Goal: Transaction & Acquisition: Purchase product/service

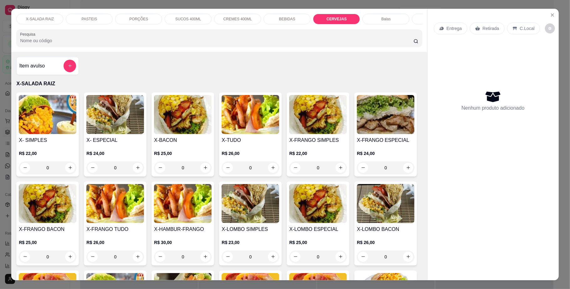
scroll to position [1486, 0]
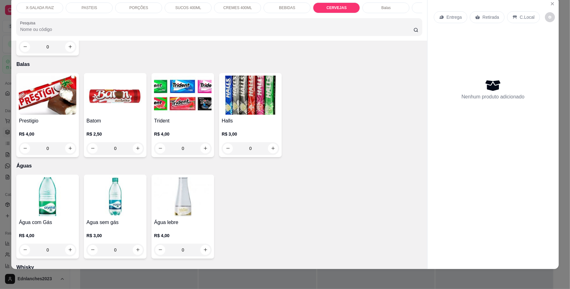
click at [447, 16] on p "Entrega" at bounding box center [453, 17] width 15 height 6
click at [265, 6] on div "BEBIDAS" at bounding box center [286, 8] width 47 height 11
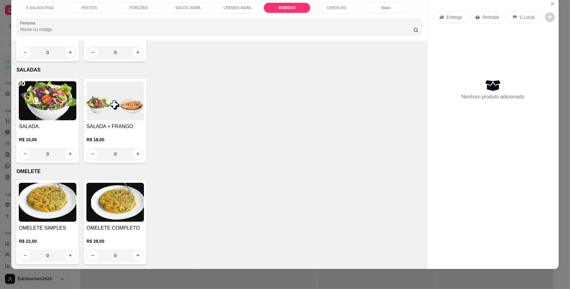
scroll to position [1843, 0]
type input "1"
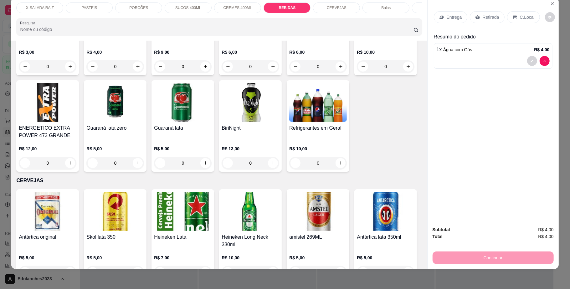
scroll to position [1076, 0]
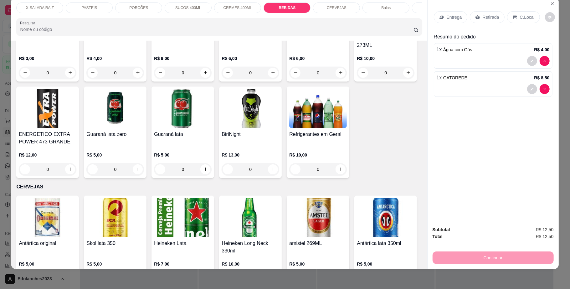
type input "3"
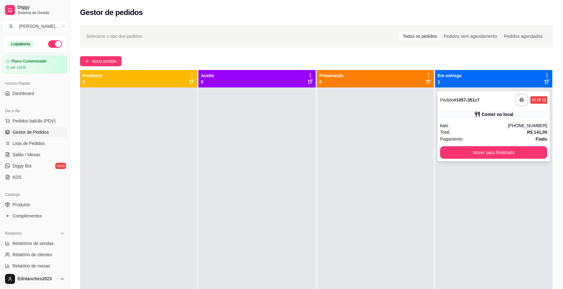
click at [445, 134] on div "Total R$ 141,00" at bounding box center [493, 132] width 107 height 7
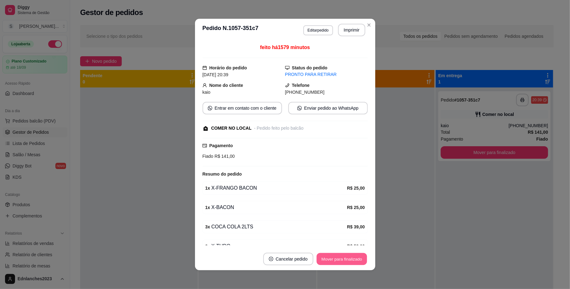
click at [334, 258] on button "Mover para finalizado" at bounding box center [341, 259] width 50 height 12
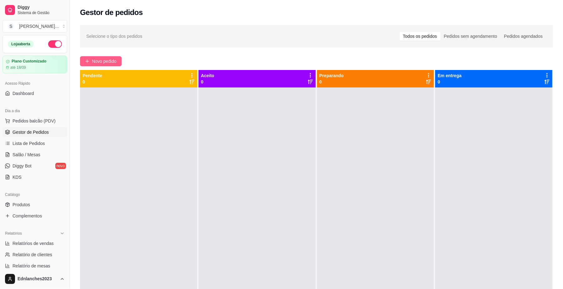
click at [112, 59] on span "Novo pedido" at bounding box center [104, 61] width 25 height 7
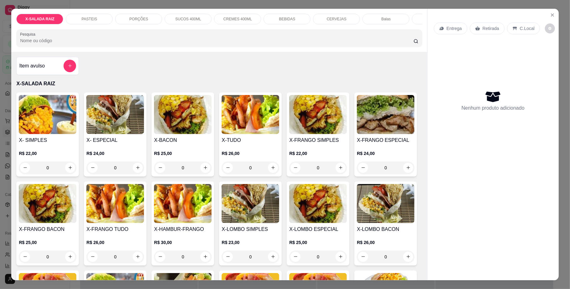
click at [274, 21] on div "BEBIDAS" at bounding box center [286, 19] width 47 height 11
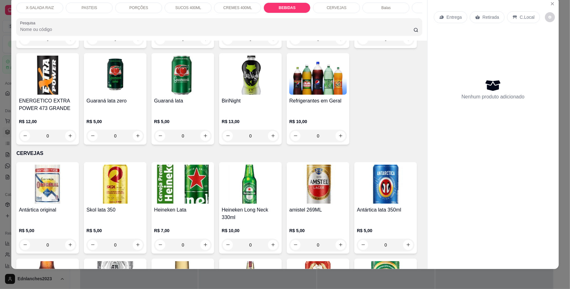
type input "1"
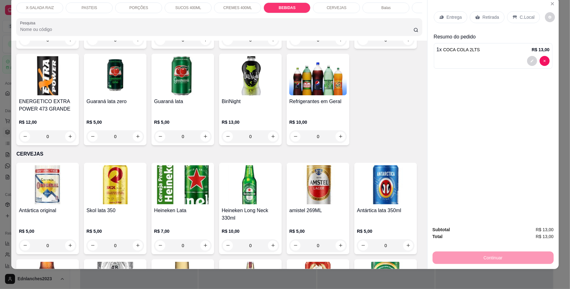
click at [373, 11] on div "Balas" at bounding box center [385, 8] width 47 height 11
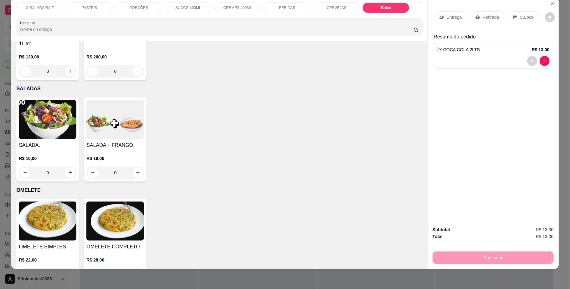
type input "1"
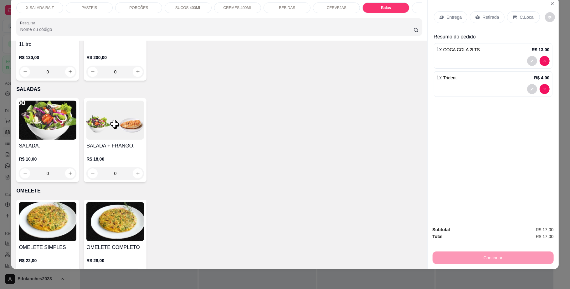
click at [487, 17] on p "Retirada" at bounding box center [490, 17] width 17 height 6
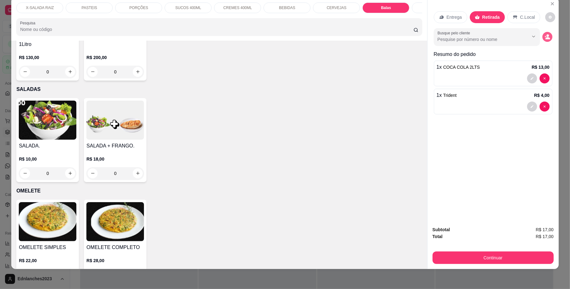
drag, startPoint x: 544, startPoint y: 37, endPoint x: 306, endPoint y: 119, distance: 252.4
click at [544, 37] on icon "decrease-product-quantity" at bounding box center [547, 37] width 6 height 6
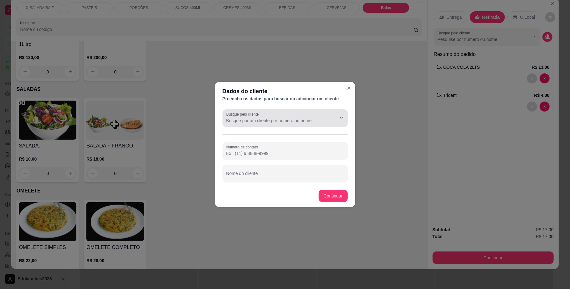
click at [248, 125] on div "Busque pelo cliente" at bounding box center [284, 118] width 125 height 18
type input "B"
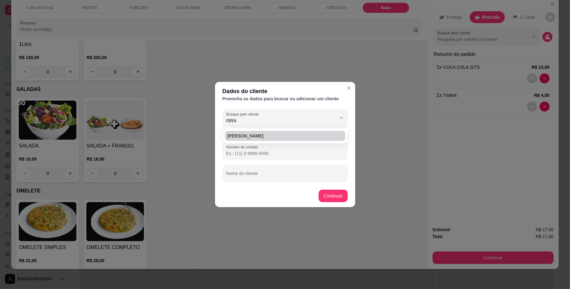
click at [241, 136] on span "[PERSON_NAME]" at bounding box center [281, 136] width 109 height 6
type input "[PERSON_NAME]"
type input "(64) 9 8403-7054"
type input "[PERSON_NAME]"
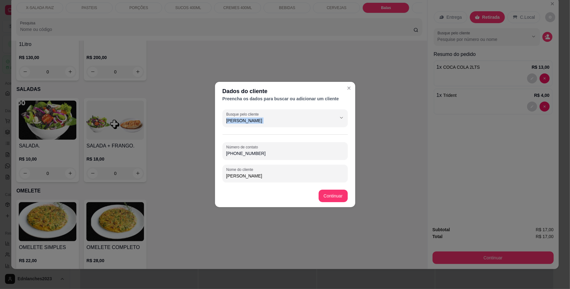
click at [241, 136] on div "Busque pelo cliente Israel Silva Número de contato (64) 9 8403-7054 Nome do cli…" at bounding box center [285, 146] width 140 height 78
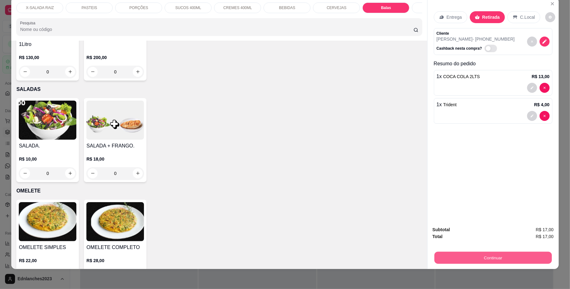
click at [452, 256] on button "Continuar" at bounding box center [492, 258] width 117 height 12
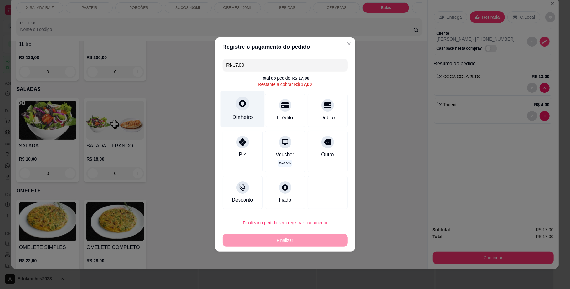
click at [248, 109] on div "Dinheiro" at bounding box center [242, 109] width 44 height 37
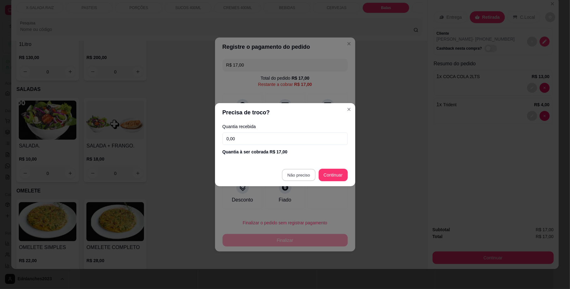
type input "R$ 0,00"
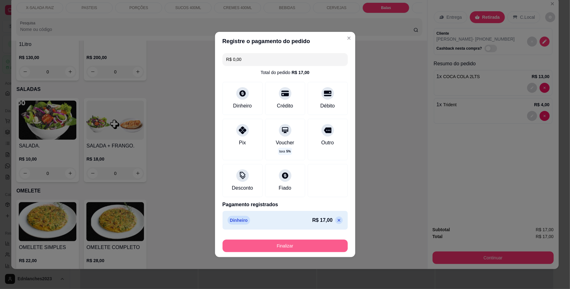
click at [288, 244] on button "Finalizar" at bounding box center [284, 246] width 125 height 13
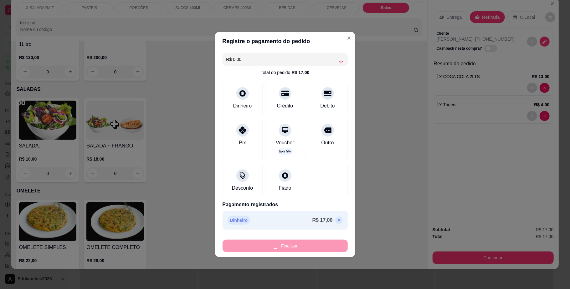
type input "0"
type input "-R$ 17,00"
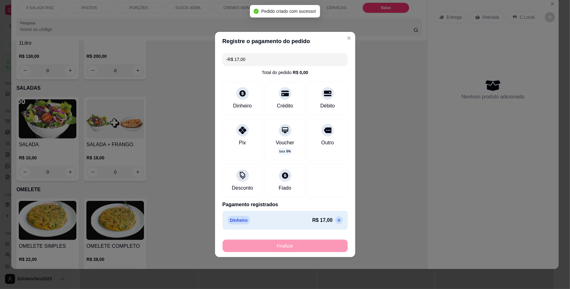
scroll to position [1774, 0]
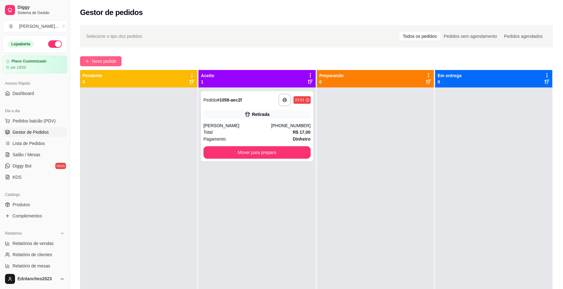
click at [103, 63] on span "Novo pedido" at bounding box center [104, 61] width 25 height 7
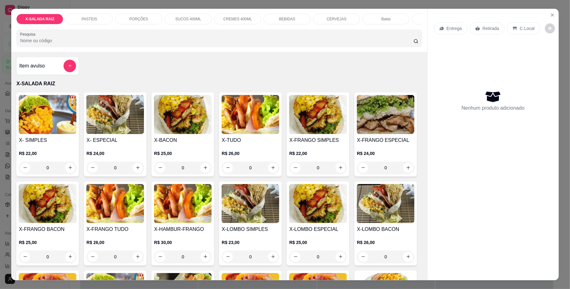
click at [94, 19] on div "PASTEIS" at bounding box center [89, 19] width 47 height 11
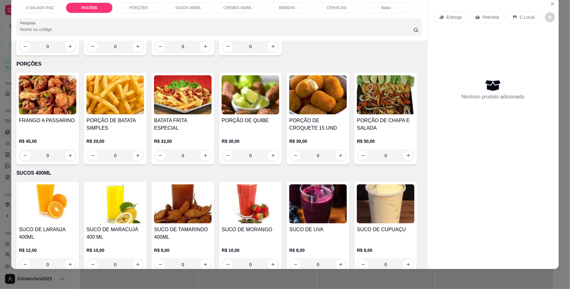
click at [202, 53] on div "0" at bounding box center [183, 46] width 58 height 13
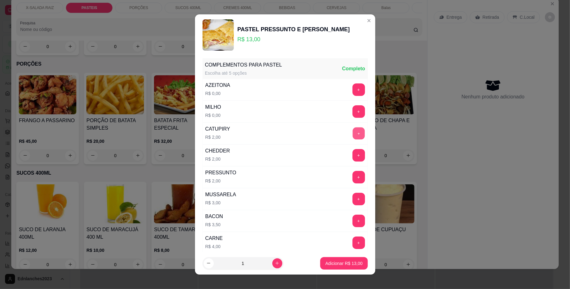
click at [352, 137] on button "+" at bounding box center [358, 134] width 12 height 12
click at [326, 263] on p "Adicionar R$ 15,00" at bounding box center [343, 264] width 37 height 6
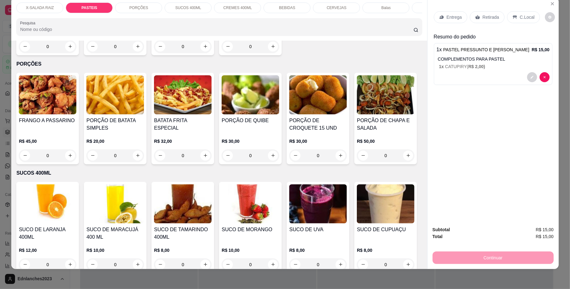
click at [482, 19] on p "Retirada" at bounding box center [490, 17] width 17 height 6
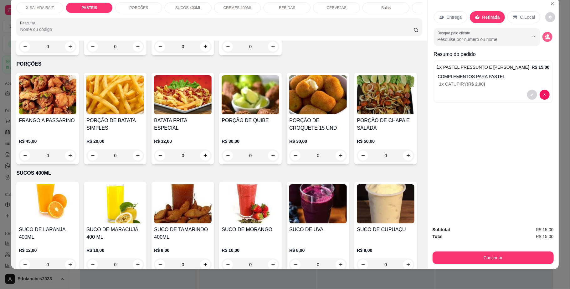
click at [544, 39] on icon "decrease-product-quantity" at bounding box center [547, 37] width 6 height 6
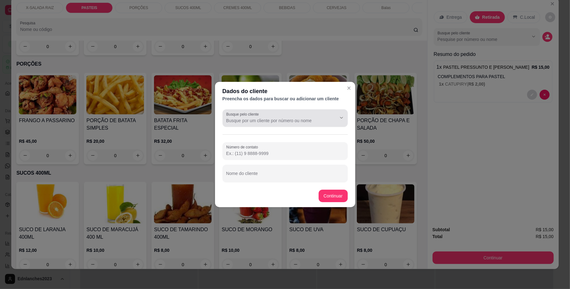
click at [245, 126] on div "Busque pelo cliente" at bounding box center [284, 118] width 125 height 18
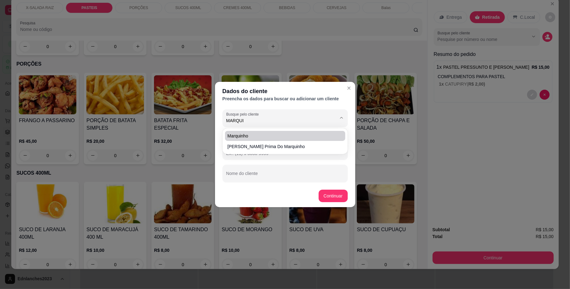
click at [241, 137] on span "Marquinho" at bounding box center [281, 136] width 109 height 6
type input "Marquinho"
type input "(64) 9 8406-6112"
type input "Marquinho"
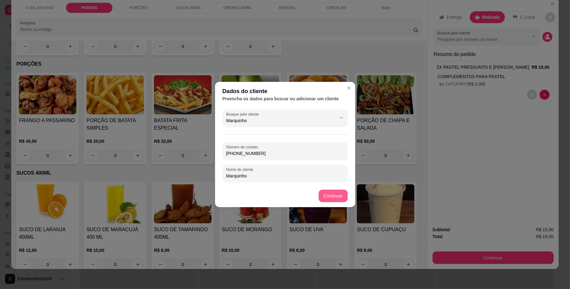
type input "Marquinho"
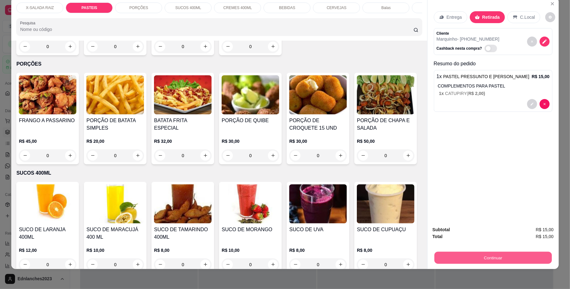
click at [475, 259] on button "Continuar" at bounding box center [492, 258] width 117 height 12
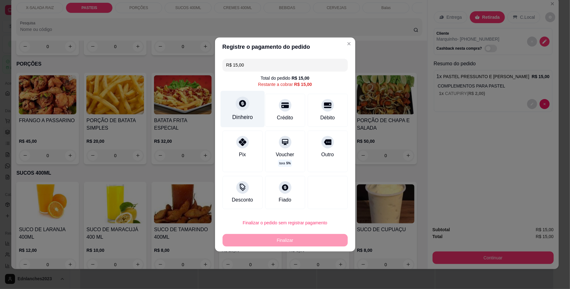
click at [237, 104] on div at bounding box center [243, 104] width 14 height 14
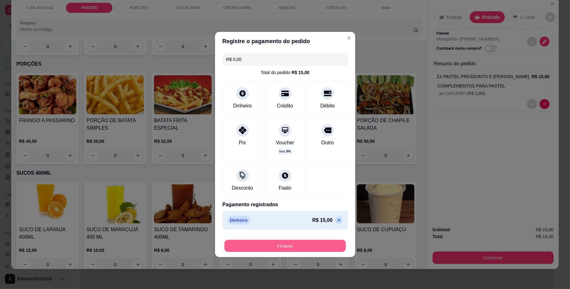
click at [292, 241] on button "Finalizar" at bounding box center [284, 246] width 121 height 12
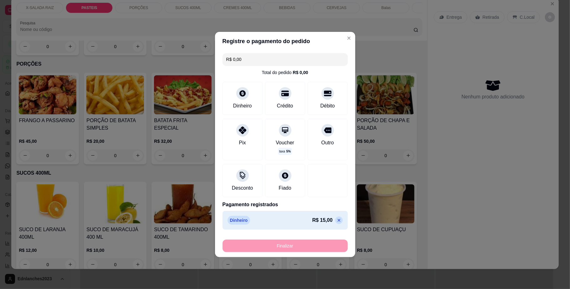
type input "-R$ 15,00"
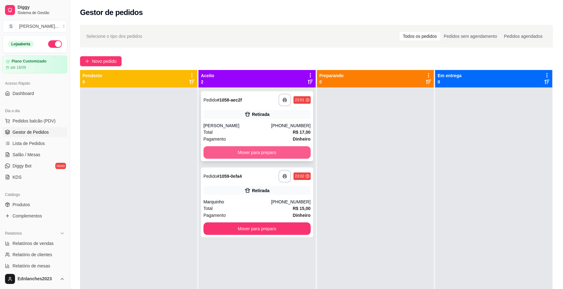
click at [242, 149] on button "Mover para preparo" at bounding box center [257, 152] width 107 height 13
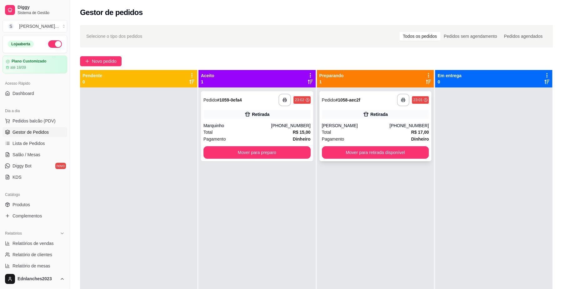
click at [359, 111] on div "Retirada" at bounding box center [375, 114] width 107 height 9
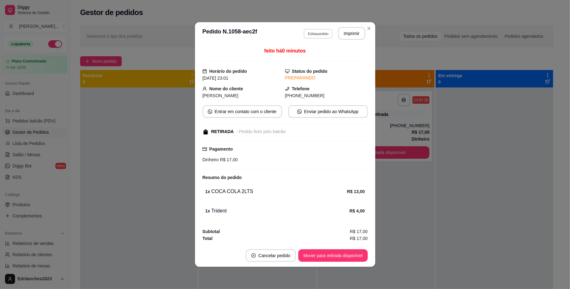
click at [322, 33] on button "Editar pedido" at bounding box center [317, 34] width 29 height 10
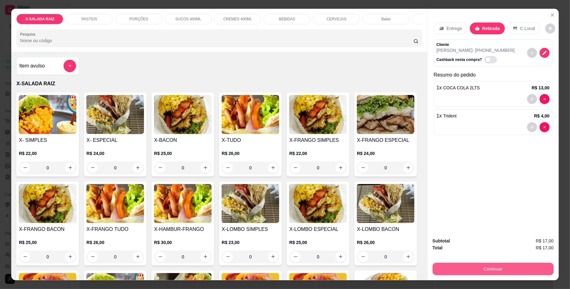
click at [491, 268] on button "Continuar" at bounding box center [492, 269] width 121 height 13
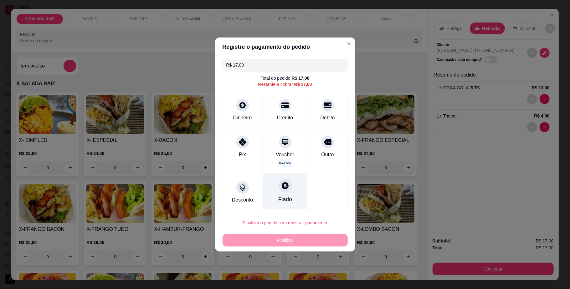
click at [291, 189] on div "Fiado" at bounding box center [285, 191] width 44 height 37
type input "R$ 0,00"
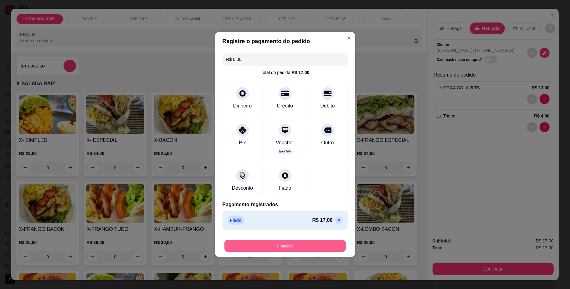
click at [284, 249] on button "Finalizar" at bounding box center [284, 246] width 121 height 12
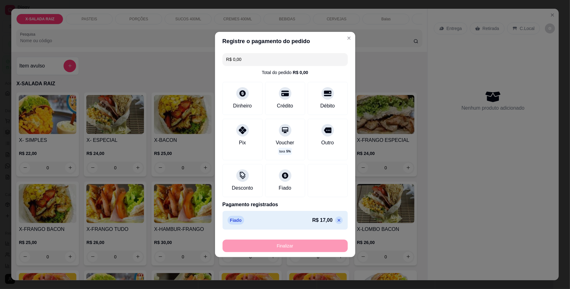
type input "0"
type input "-R$ 17,00"
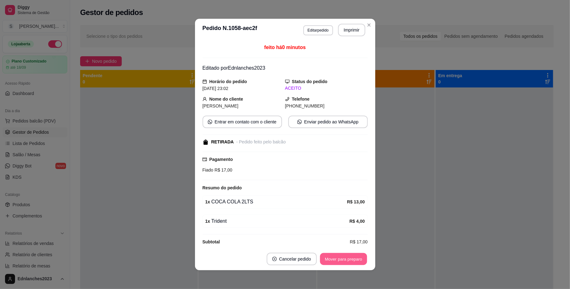
click at [320, 261] on button "Mover para preparo" at bounding box center [343, 259] width 47 height 12
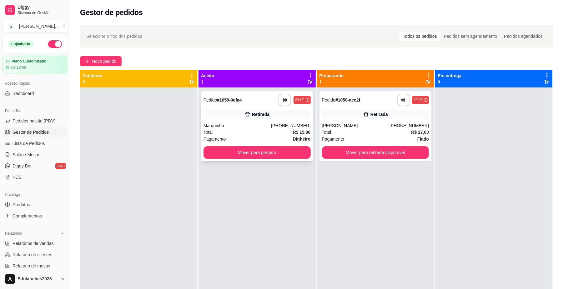
click at [232, 133] on div "Total R$ 15,00" at bounding box center [257, 132] width 107 height 7
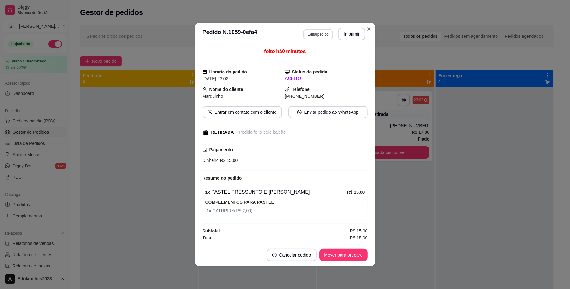
click at [311, 35] on button "Editar pedido" at bounding box center [318, 34] width 30 height 10
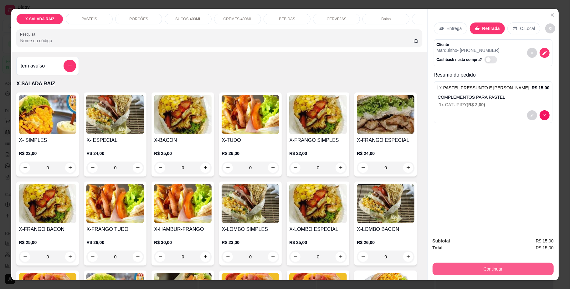
click at [476, 266] on button "Continuar" at bounding box center [492, 269] width 121 height 13
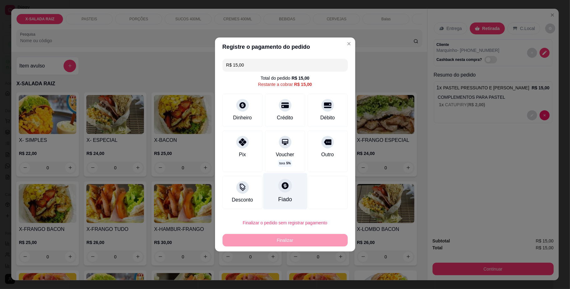
click at [278, 193] on div "Fiado" at bounding box center [285, 191] width 44 height 37
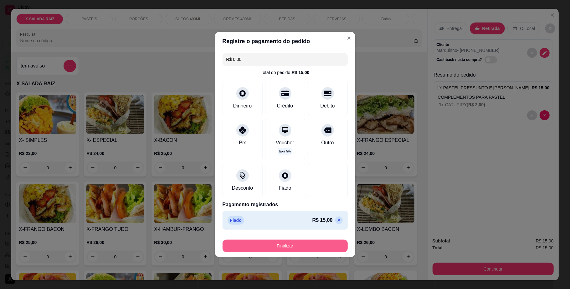
click at [281, 245] on button "Finalizar" at bounding box center [284, 246] width 125 height 13
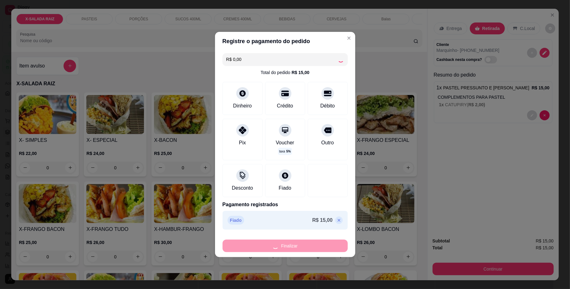
type input "-R$ 15,00"
